Goal: Task Accomplishment & Management: Manage account settings

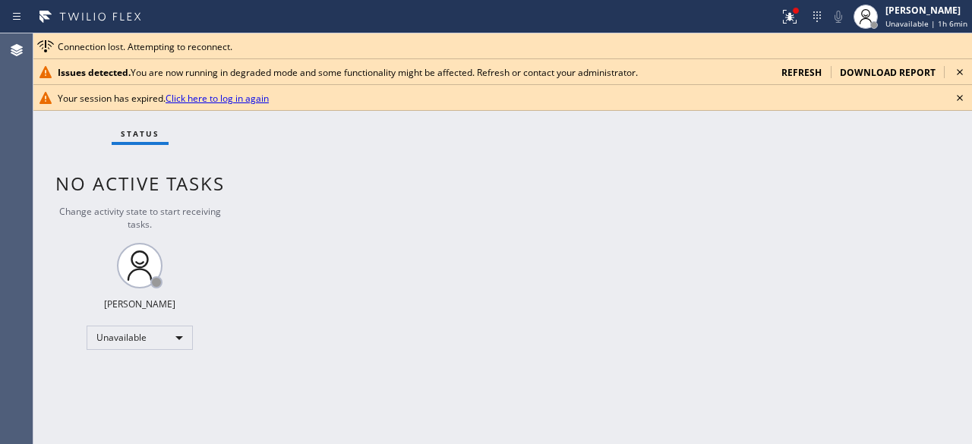
click at [960, 94] on icon at bounding box center [960, 98] width 18 height 18
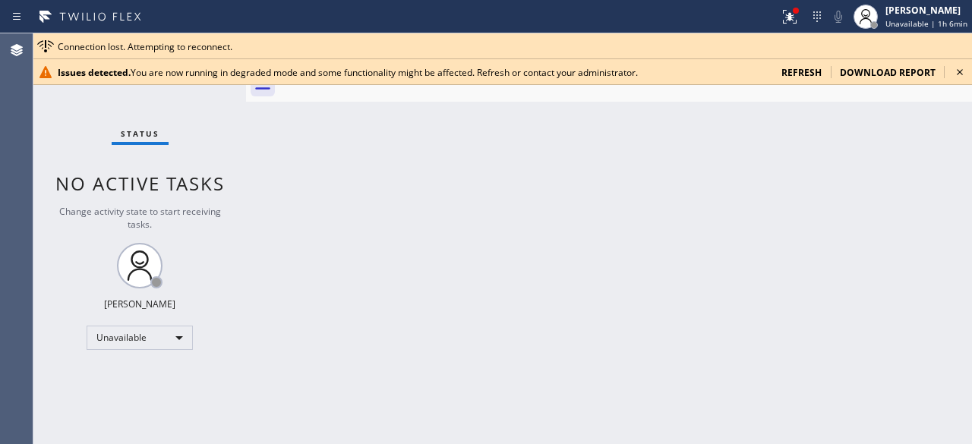
click at [962, 70] on icon at bounding box center [960, 72] width 6 height 6
click at [908, 134] on div "Back to Dashboard Change Sender ID Customers Technicians [PERSON_NAME] [PERSON_…" at bounding box center [609, 238] width 726 height 411
click at [956, 165] on div "Back to Dashboard Change Sender ID Customers Technicians [PERSON_NAME] [PERSON_…" at bounding box center [609, 238] width 726 height 411
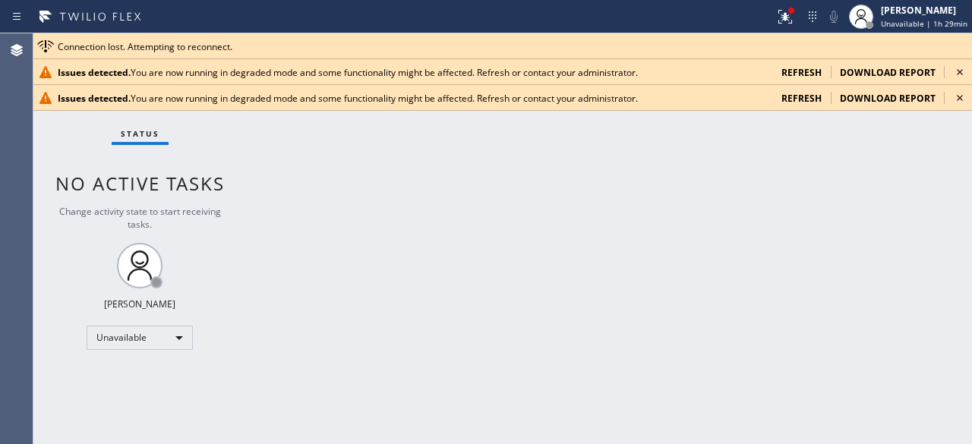
click at [796, 93] on span "refresh" at bounding box center [802, 98] width 40 height 13
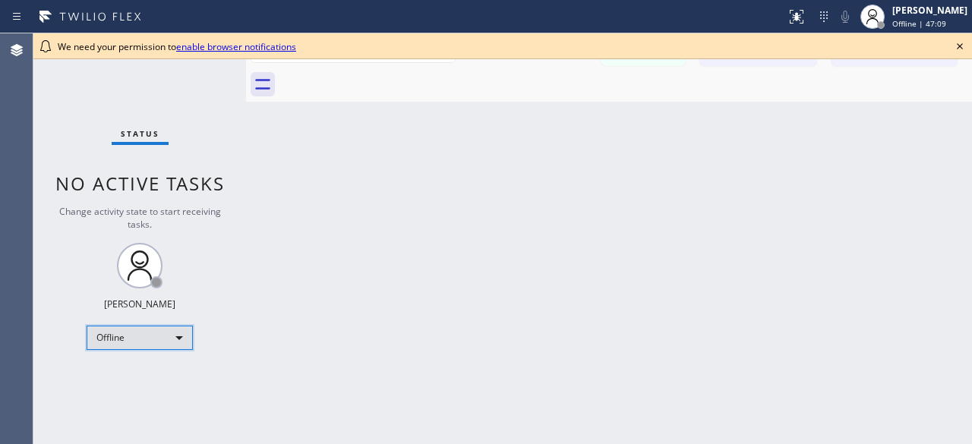
click at [182, 338] on div "Offline" at bounding box center [140, 338] width 106 height 24
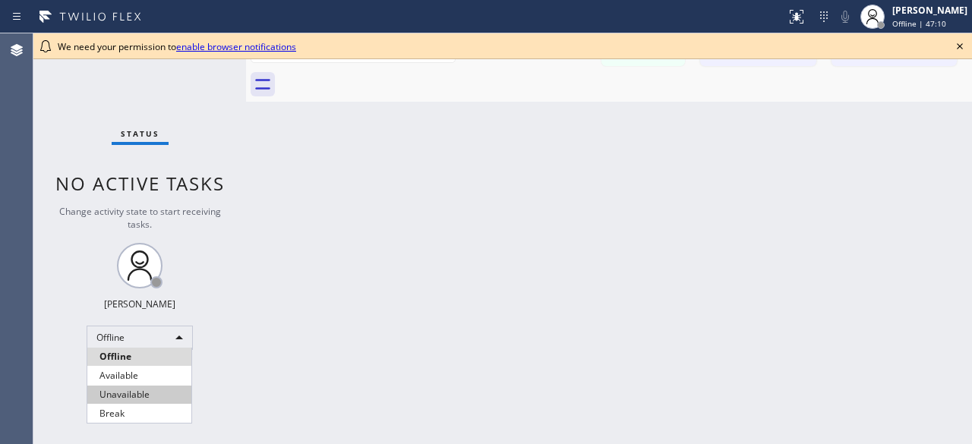
click at [129, 392] on li "Unavailable" at bounding box center [139, 395] width 104 height 18
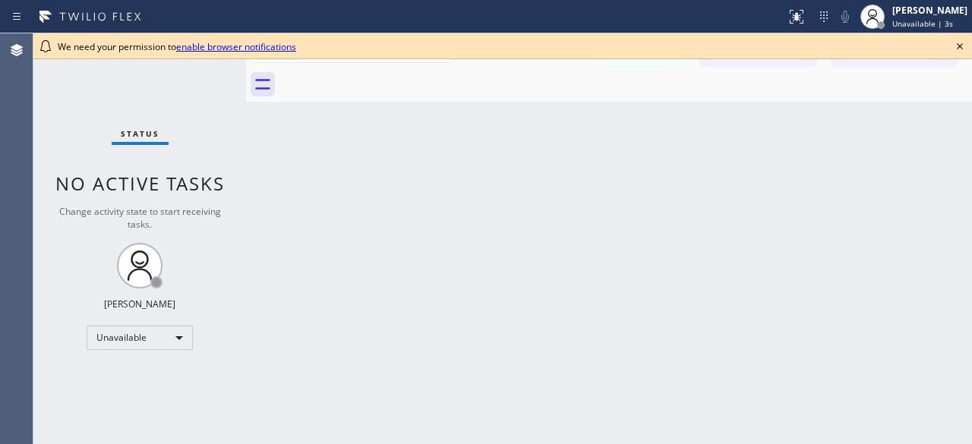
click at [955, 46] on icon at bounding box center [960, 46] width 18 height 18
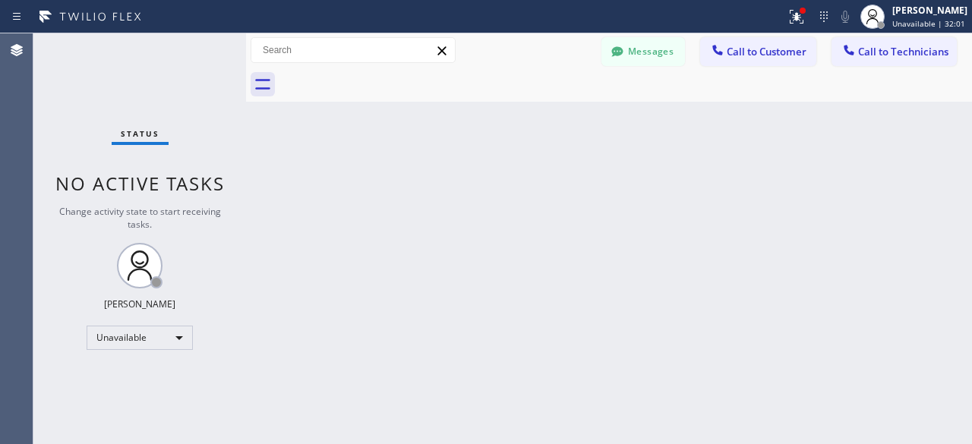
click at [933, 233] on div "Back to Dashboard Change Sender ID Customers Technicians [PERSON_NAME] [PERSON_…" at bounding box center [609, 238] width 726 height 411
click at [962, 191] on div "Back to Dashboard Change Sender ID Customers Technicians [PERSON_NAME] [PERSON_…" at bounding box center [609, 238] width 726 height 411
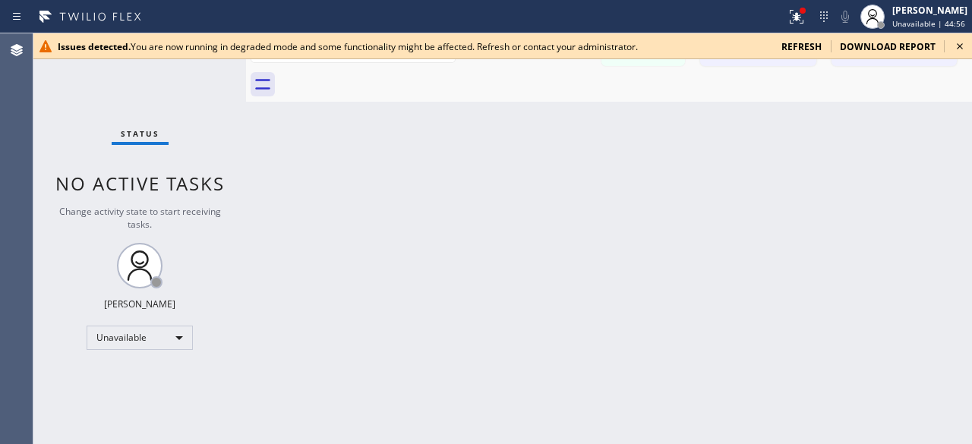
click at [905, 106] on div "Back to Dashboard Change Sender ID Customers Technicians [PERSON_NAME] [PERSON_…" at bounding box center [609, 238] width 726 height 411
click at [956, 48] on icon at bounding box center [960, 46] width 18 height 18
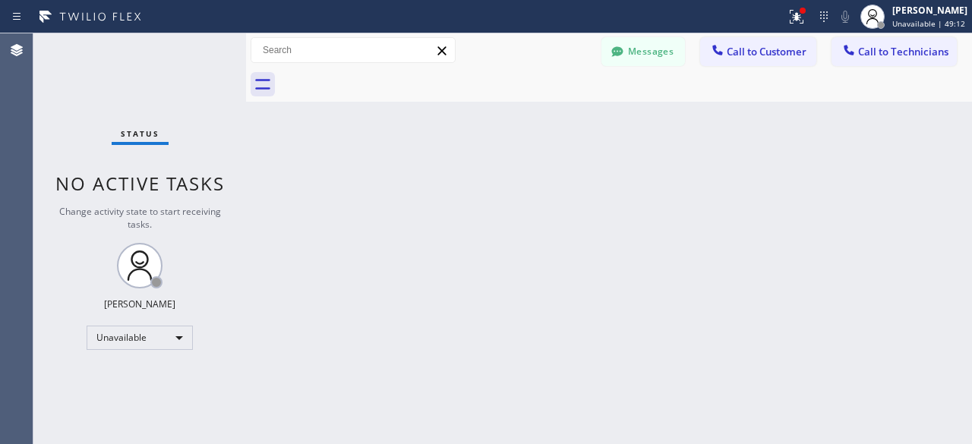
click at [928, 188] on div "Back to Dashboard Change Sender ID Customers Technicians [PERSON_NAME] [PERSON_…" at bounding box center [609, 238] width 726 height 411
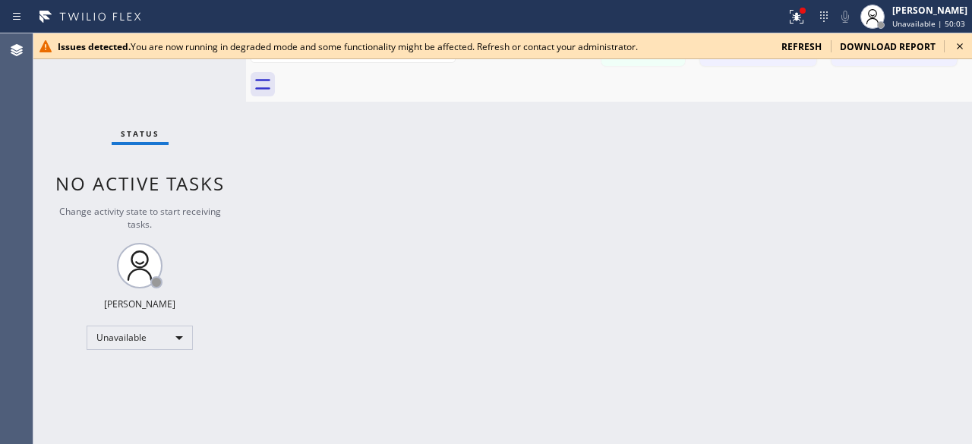
click at [805, 51] on span "refresh" at bounding box center [802, 46] width 40 height 13
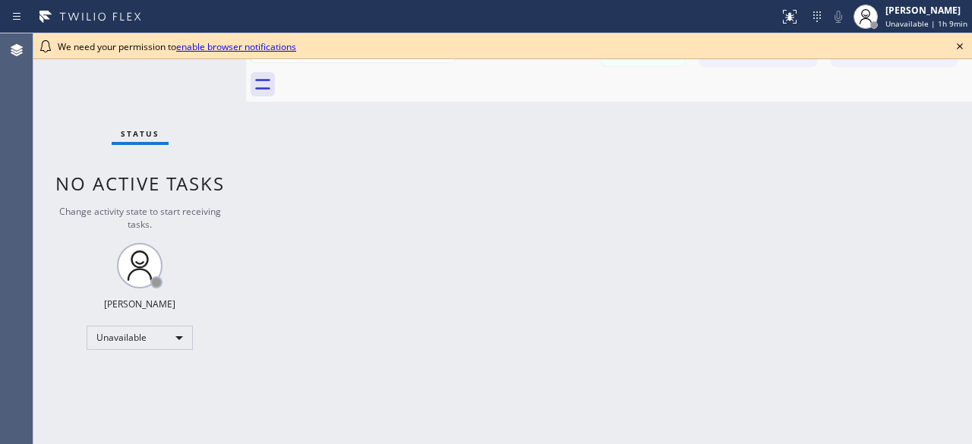
click at [959, 46] on icon at bounding box center [960, 46] width 6 height 6
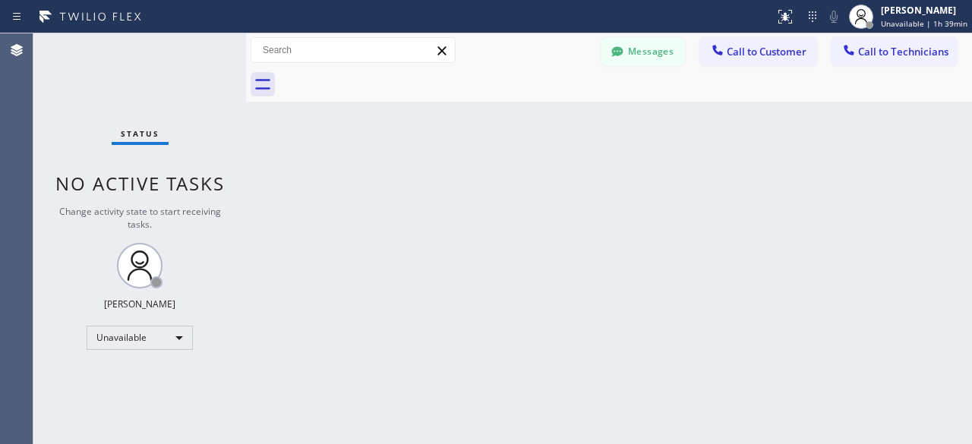
drag, startPoint x: 39, startPoint y: 150, endPoint x: 18, endPoint y: 207, distance: 60.5
